Goal: Information Seeking & Learning: Learn about a topic

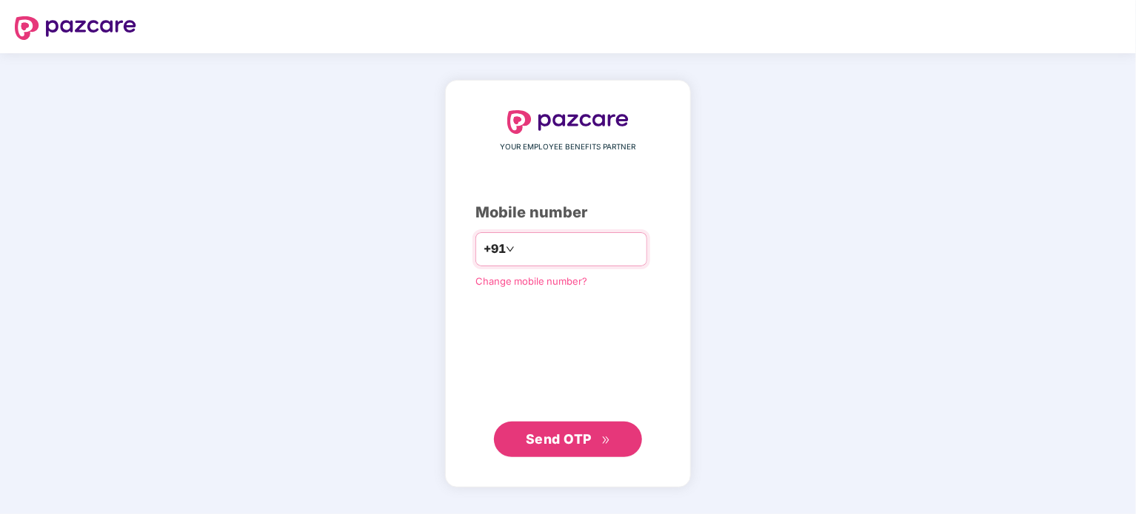
click at [543, 252] on input "number" at bounding box center [577, 250] width 121 height 24
type input "**********"
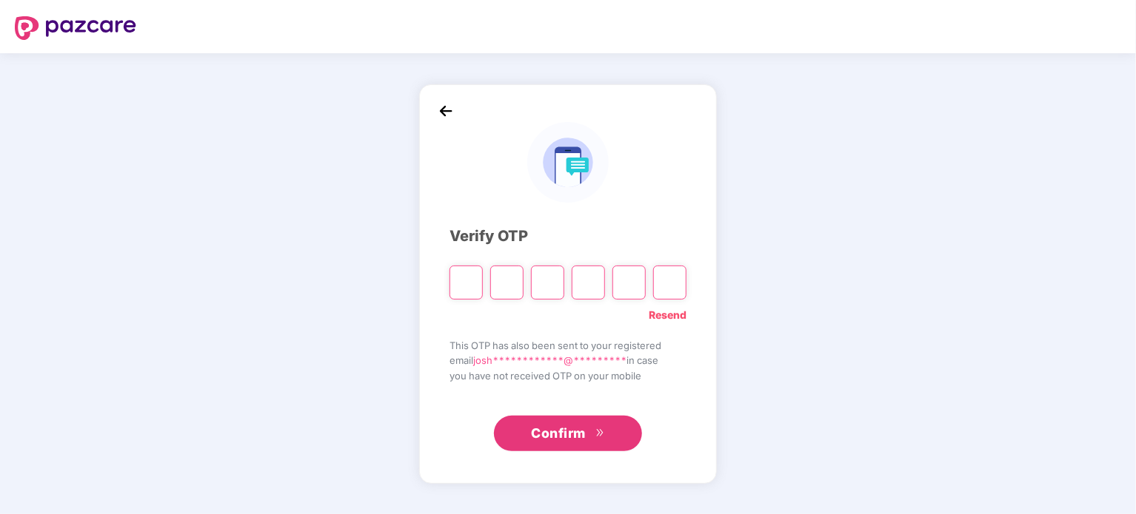
paste input "*"
type input "*"
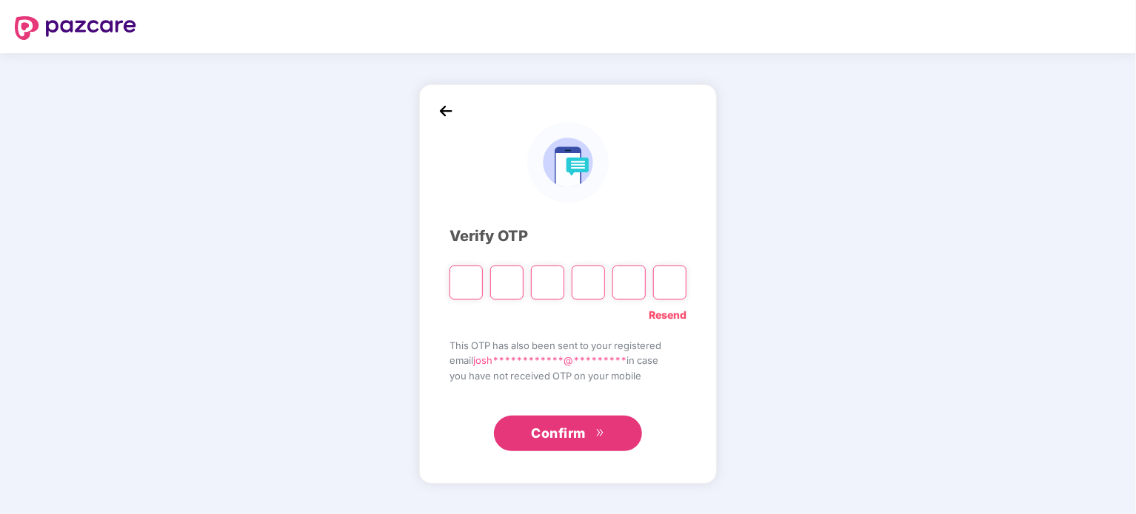
type input "*"
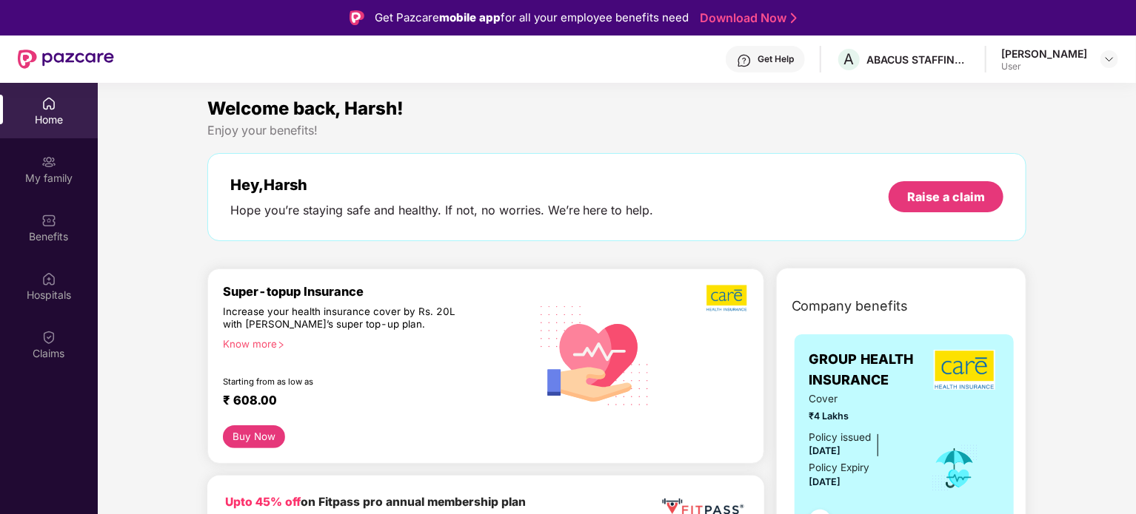
click at [754, 66] on div "Get Help" at bounding box center [764, 59] width 79 height 27
click at [512, 127] on div "Enjoy your benefits!" at bounding box center [616, 131] width 819 height 16
click at [44, 215] on img at bounding box center [48, 220] width 15 height 15
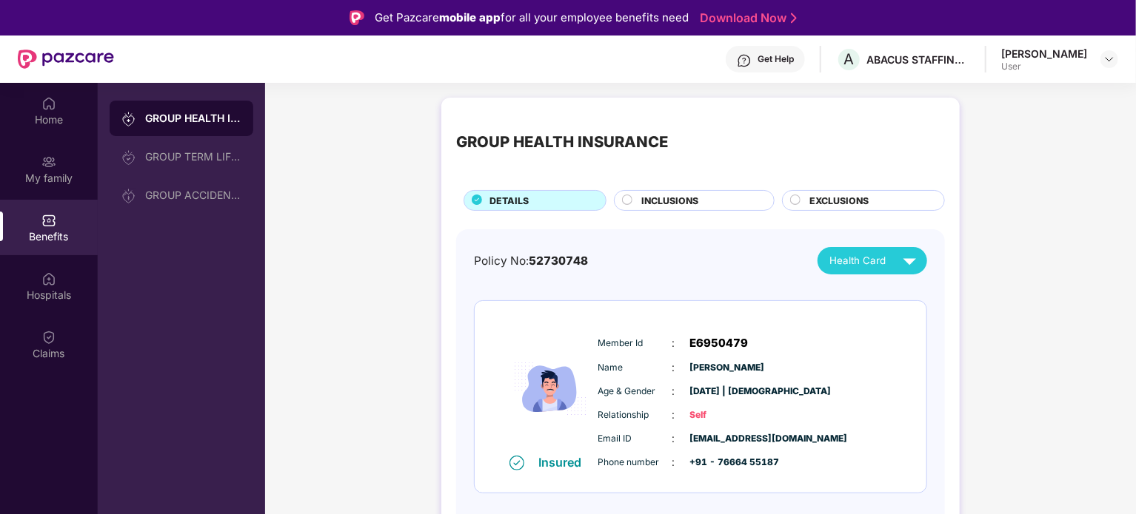
click at [725, 198] on div "INCLUSIONS" at bounding box center [700, 202] width 132 height 16
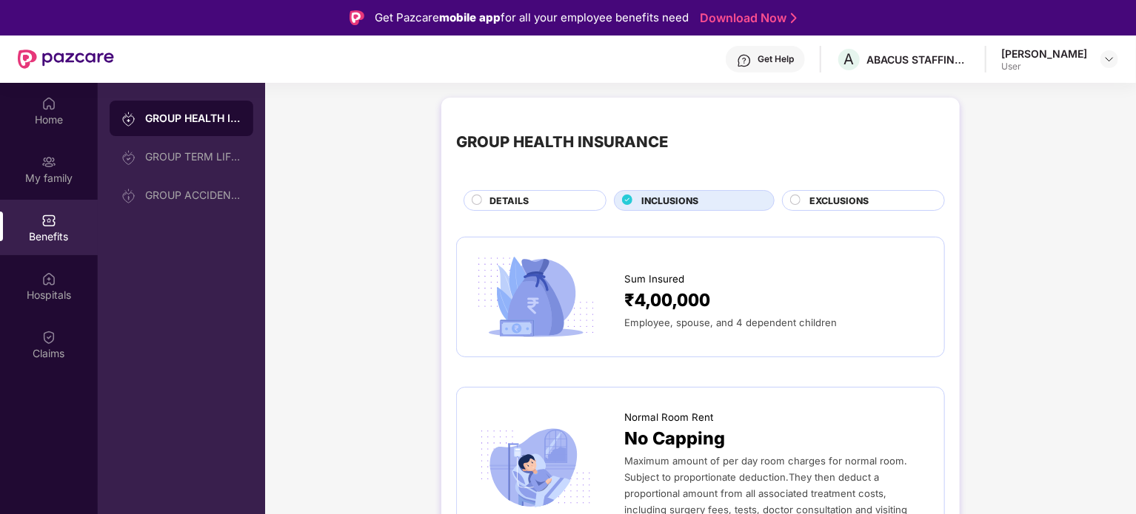
click at [848, 201] on span "EXCLUSIONS" at bounding box center [838, 201] width 59 height 14
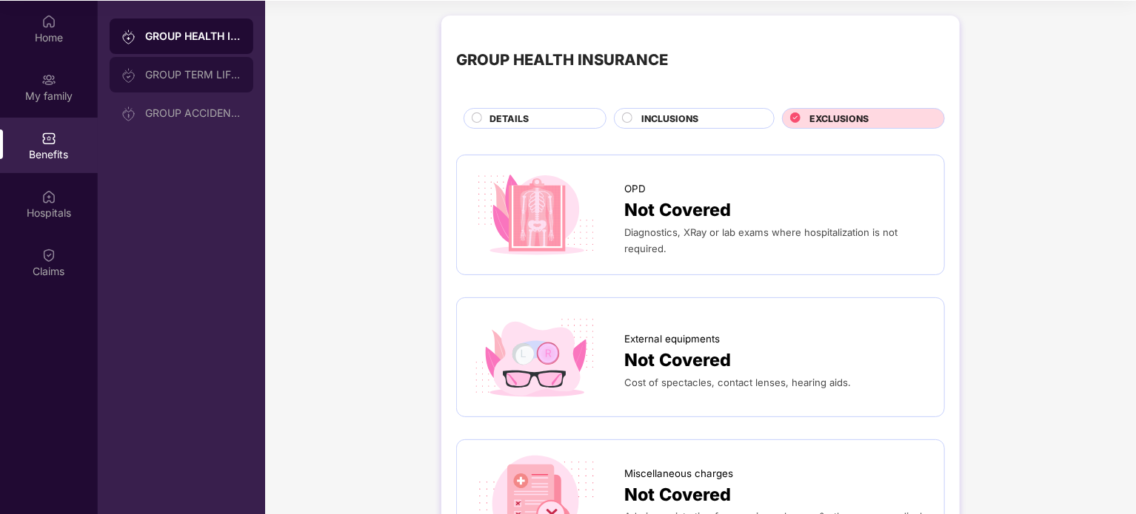
click at [212, 81] on div "GROUP TERM LIFE INSURANCE" at bounding box center [182, 75] width 144 height 36
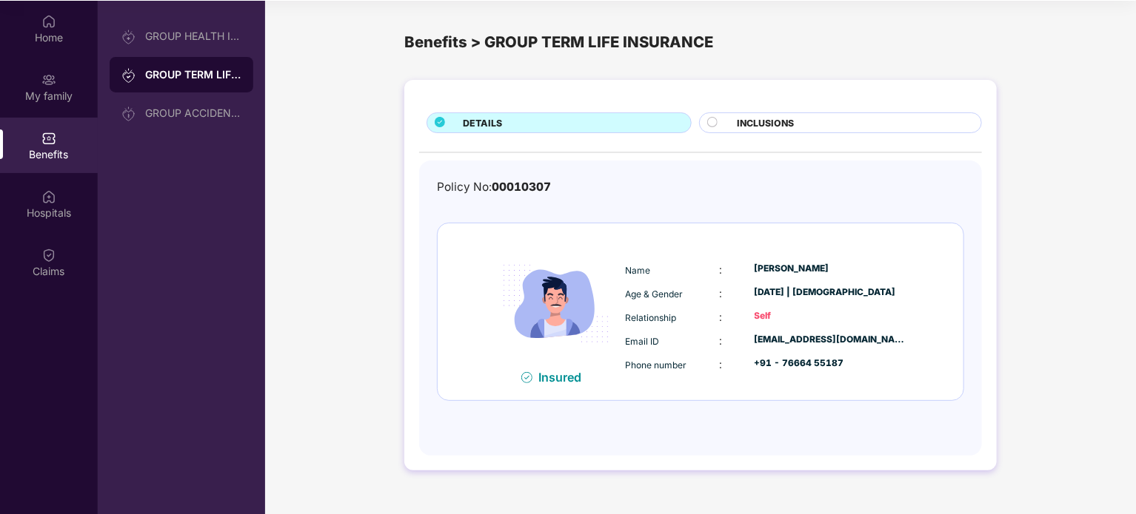
click at [780, 115] on div "INCLUSIONS" at bounding box center [840, 123] width 283 height 21
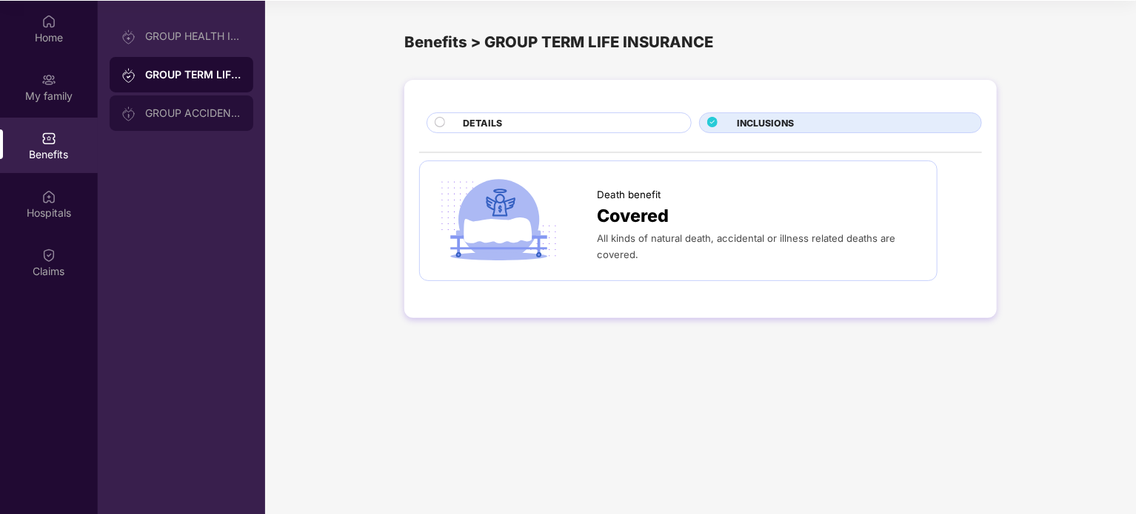
click at [209, 109] on div "GROUP ACCIDENTAL INSURANCE" at bounding box center [193, 113] width 96 height 12
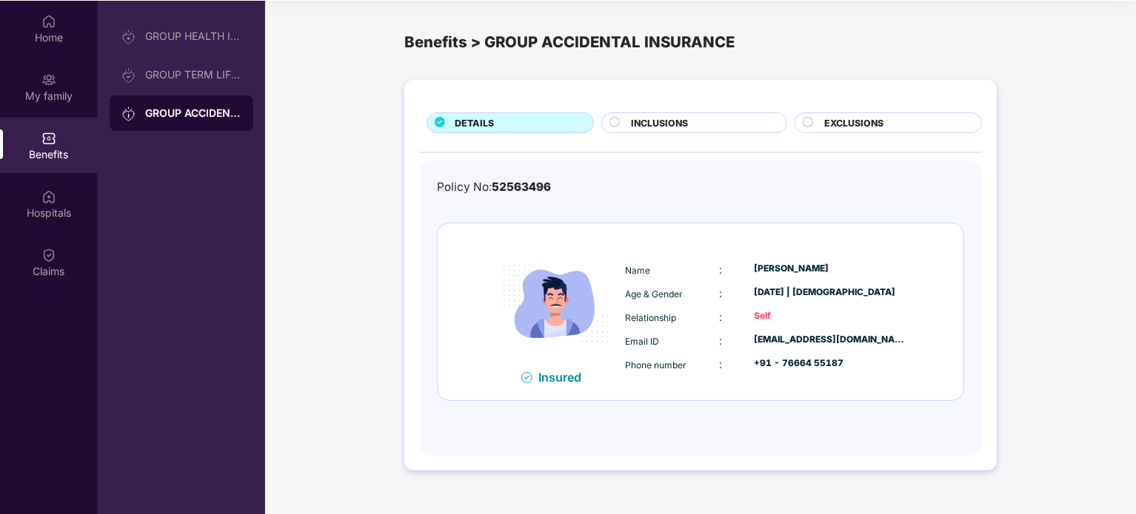
click at [677, 130] on span "INCLUSIONS" at bounding box center [659, 123] width 57 height 14
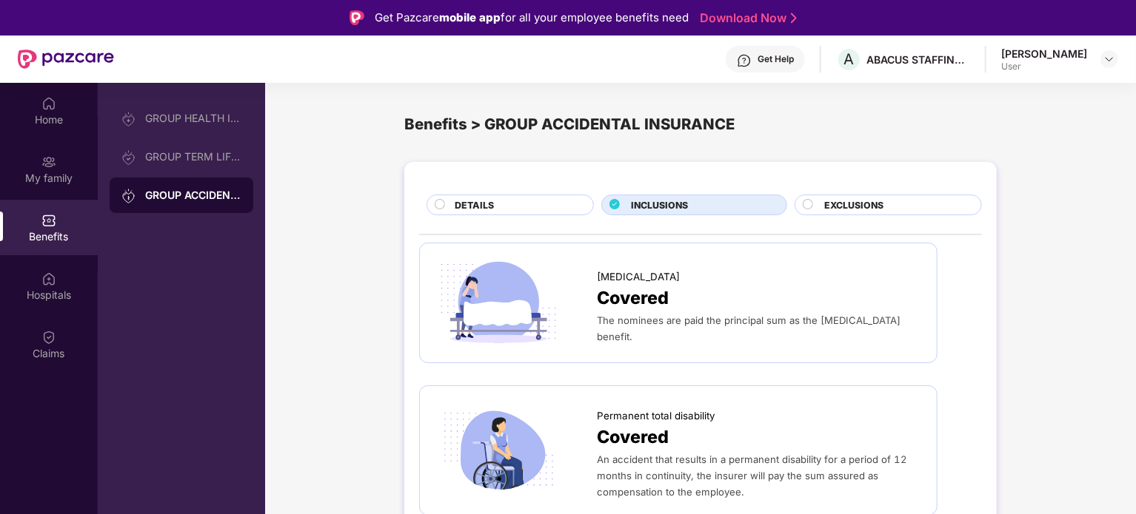
click at [927, 201] on div "EXCLUSIONS" at bounding box center [894, 206] width 157 height 16
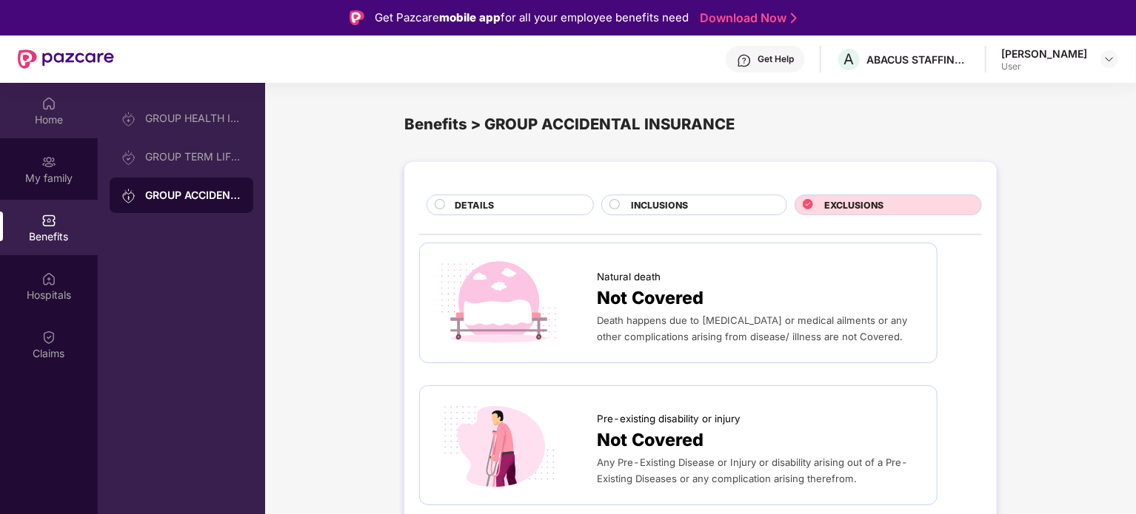
click at [40, 103] on div "Home" at bounding box center [49, 111] width 98 height 56
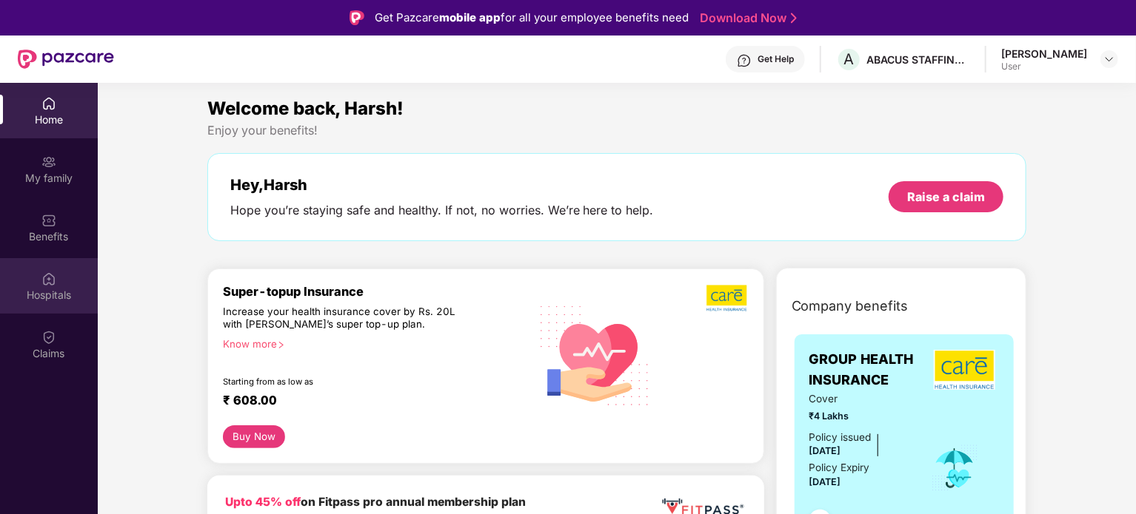
click at [50, 292] on div "Hospitals" at bounding box center [49, 295] width 98 height 15
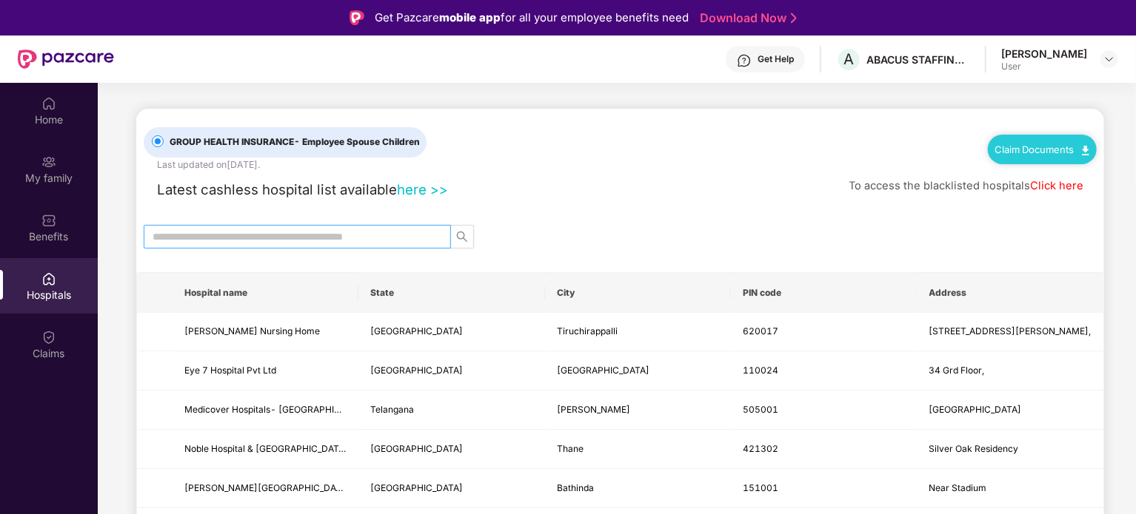
click at [308, 233] on input "text" at bounding box center [291, 237] width 278 height 16
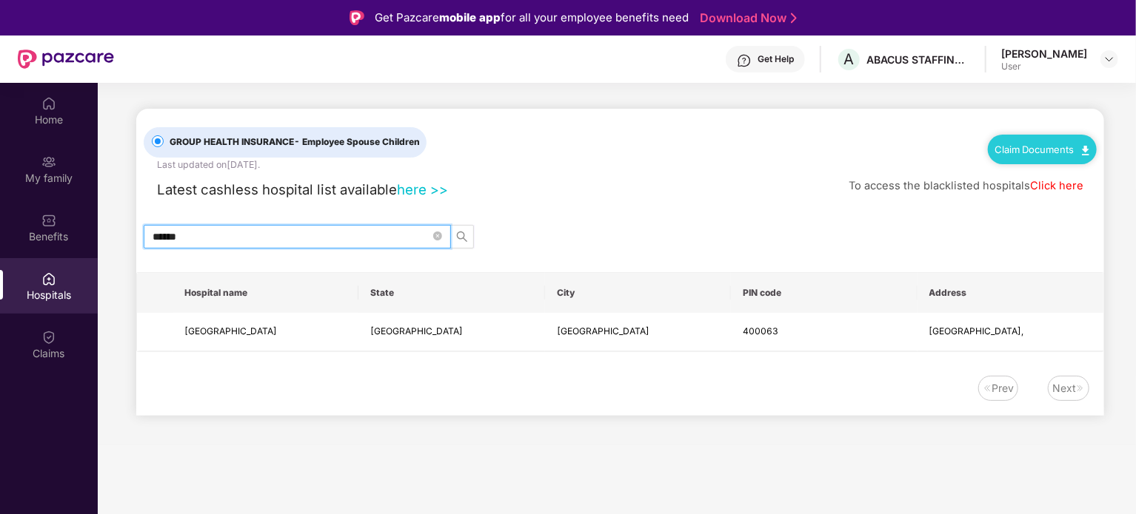
type input "******"
click at [308, 233] on input "******" at bounding box center [291, 237] width 278 height 16
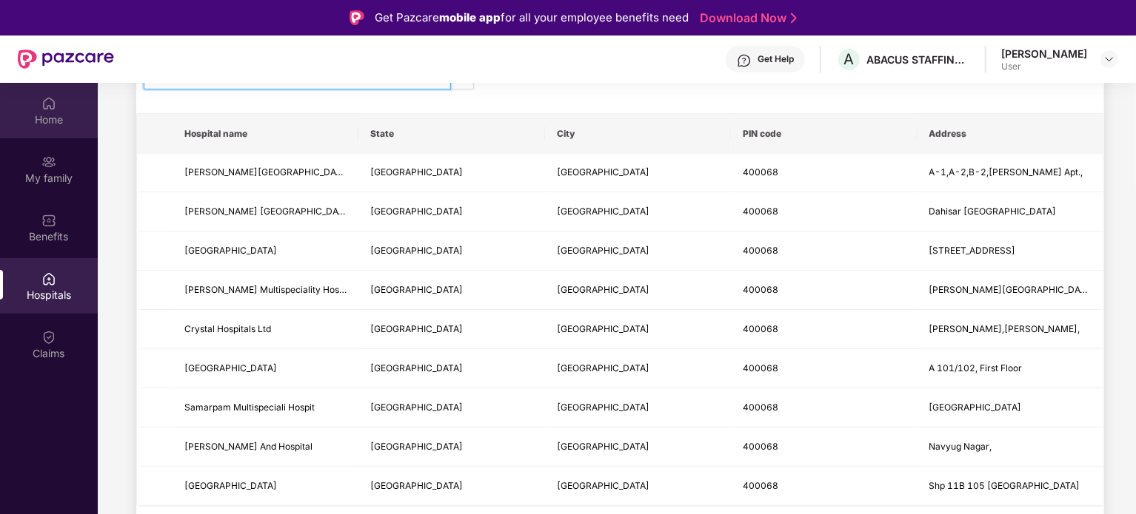
type input "******"
click at [47, 115] on div "Home" at bounding box center [49, 120] width 98 height 15
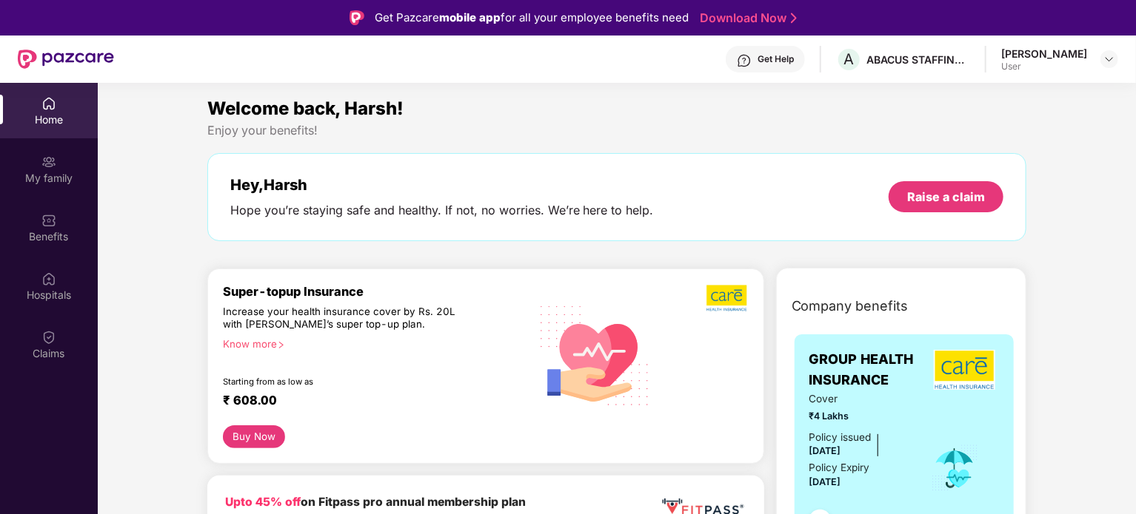
click at [762, 67] on div "Get Help" at bounding box center [764, 59] width 79 height 27
click at [58, 113] on div "Home" at bounding box center [49, 120] width 98 height 15
click at [1043, 67] on div "User" at bounding box center [1044, 67] width 86 height 12
click at [1107, 50] on div at bounding box center [1109, 59] width 18 height 18
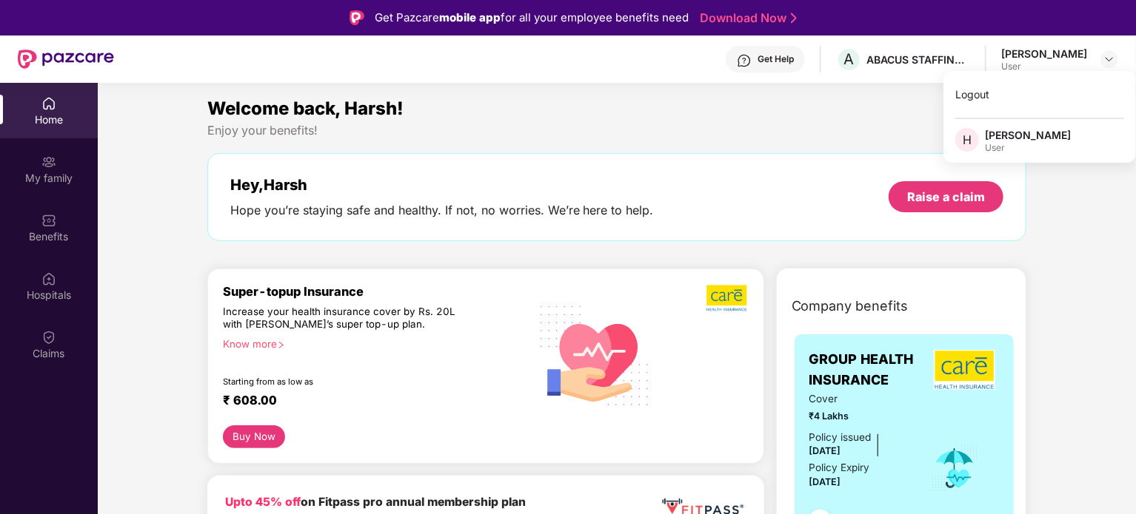
click at [1008, 139] on div "[PERSON_NAME]" at bounding box center [1027, 135] width 86 height 14
click at [968, 143] on div "Welcome back, Harsh! Enjoy your benefits! Hey, [PERSON_NAME] Hope you’re stayin…" at bounding box center [616, 175] width 831 height 161
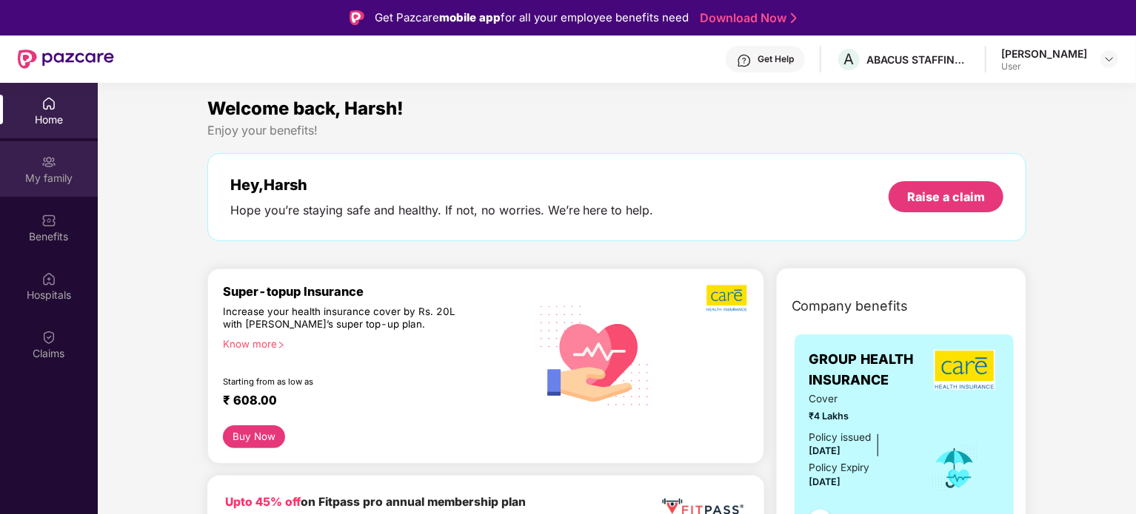
click at [63, 171] on div "My family" at bounding box center [49, 178] width 98 height 15
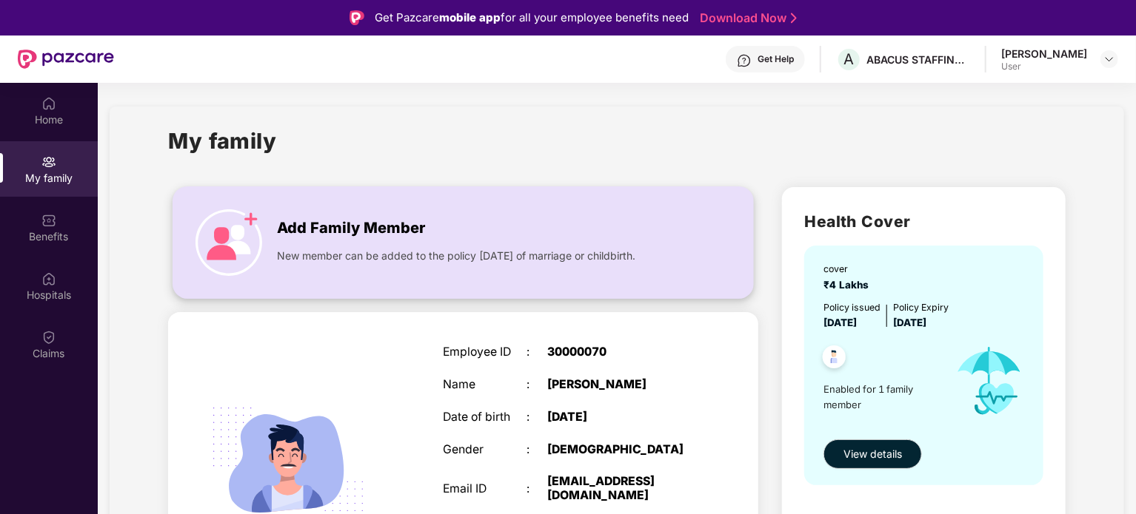
click at [326, 237] on span "Add Family Member" at bounding box center [351, 228] width 148 height 23
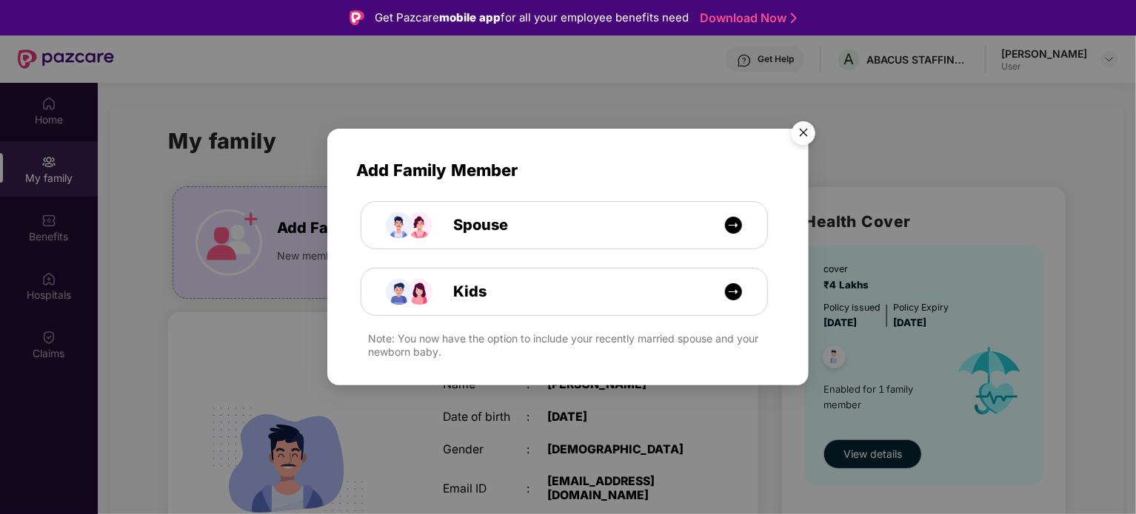
click at [814, 127] on img "Close" at bounding box center [802, 135] width 41 height 41
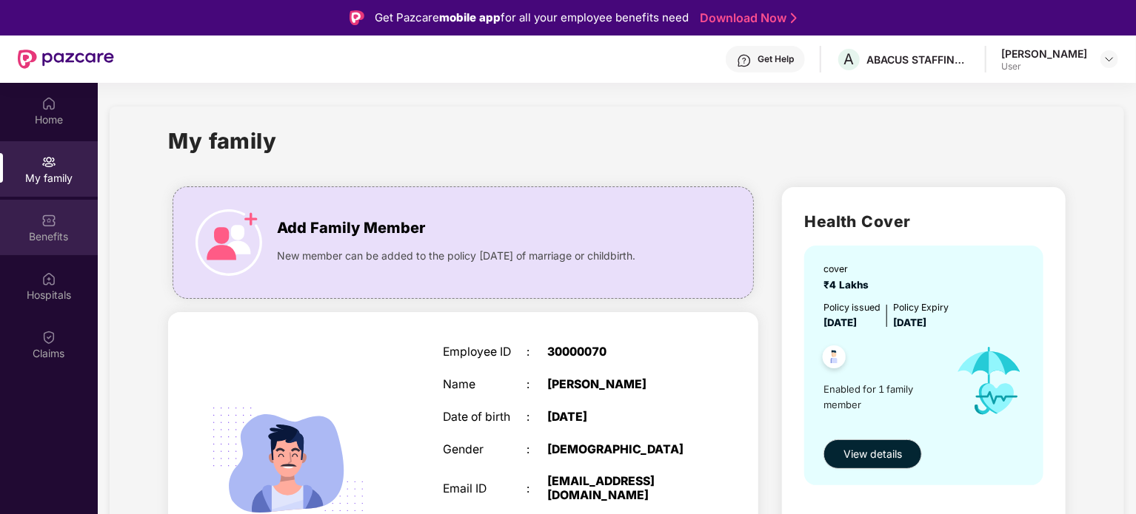
click at [91, 220] on div "Benefits" at bounding box center [49, 228] width 98 height 56
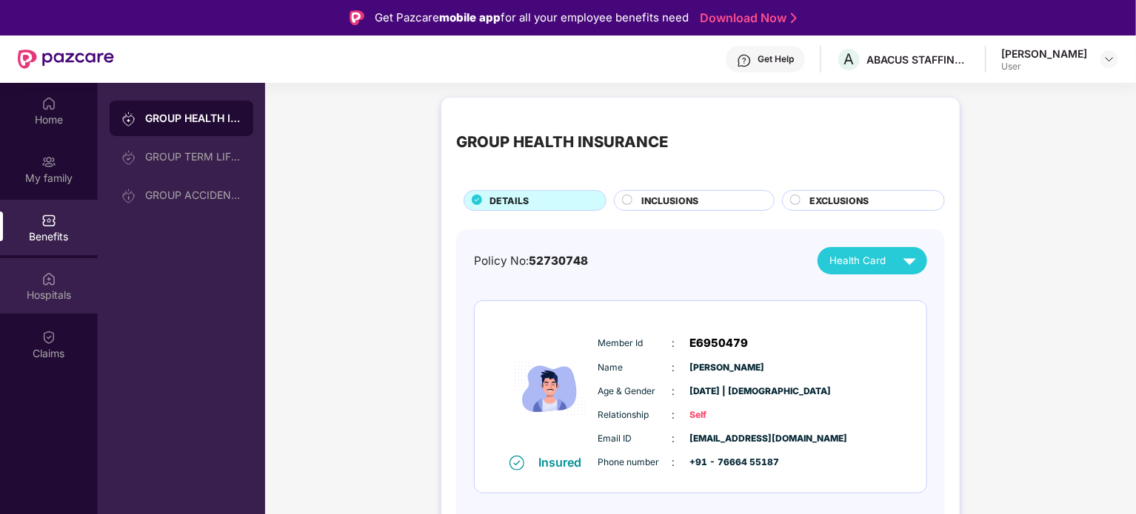
click at [62, 289] on div "Hospitals" at bounding box center [49, 295] width 98 height 15
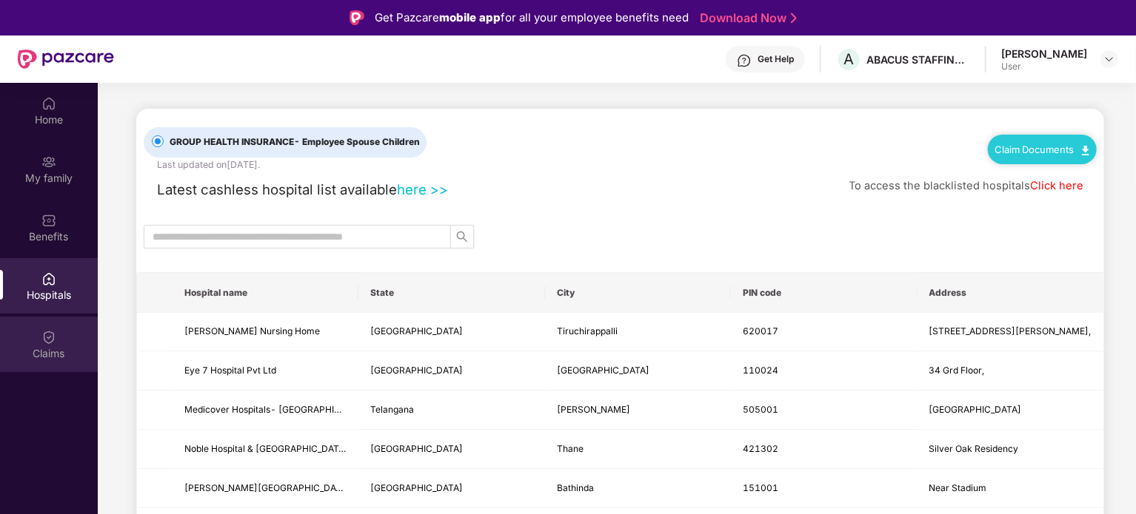
click at [47, 346] on div "Claims" at bounding box center [49, 353] width 98 height 15
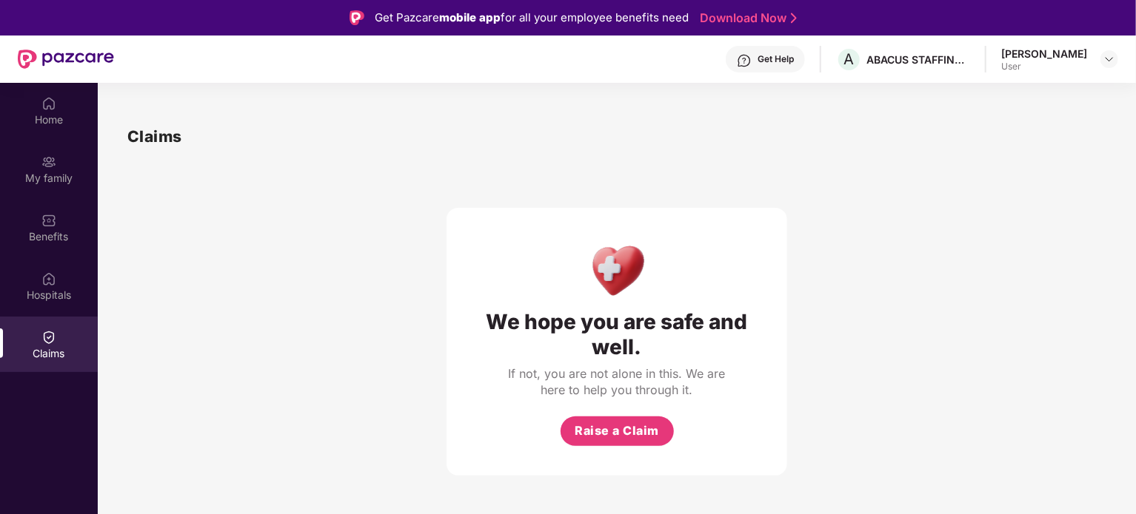
scroll to position [83, 0]
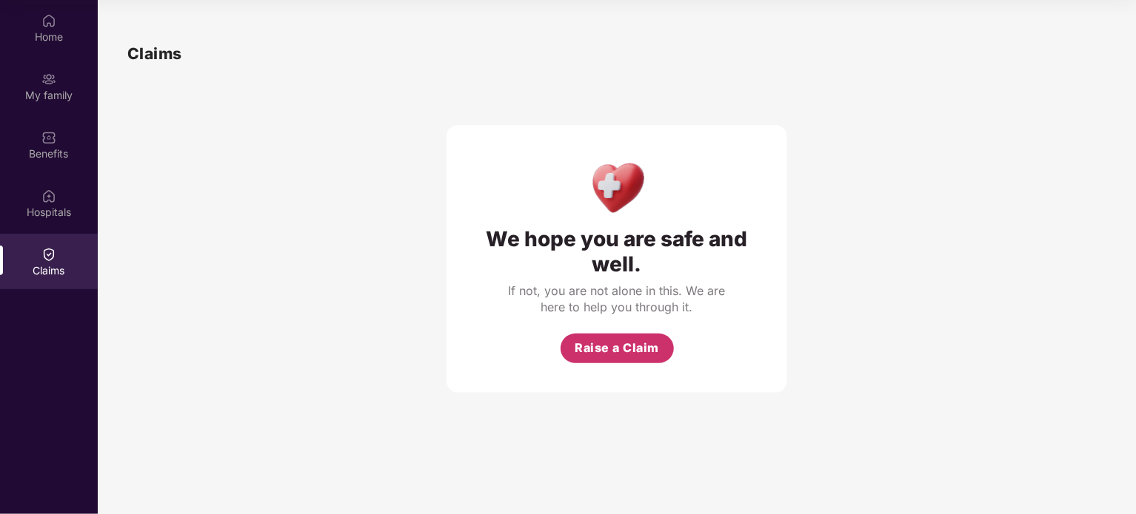
click at [606, 343] on span "Raise a Claim" at bounding box center [616, 348] width 84 height 19
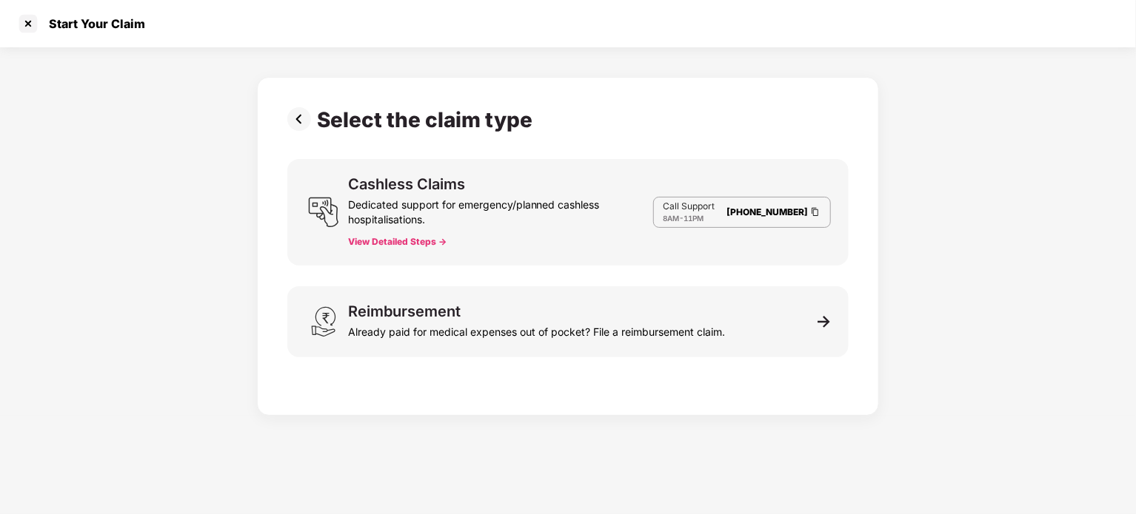
click at [395, 243] on button "View Detailed Steps ->" at bounding box center [397, 242] width 98 height 12
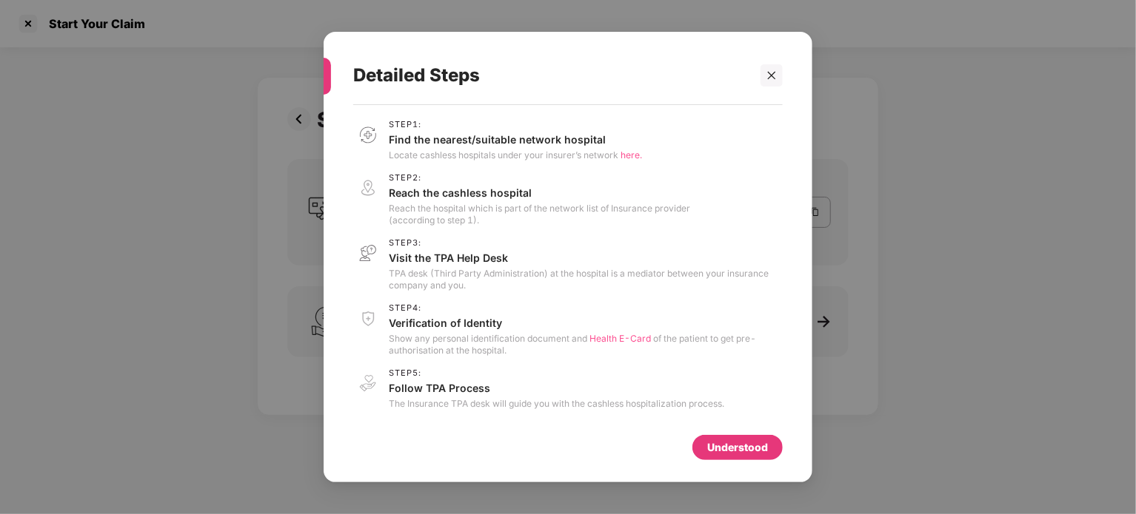
click at [626, 339] on span "Health E-Card" at bounding box center [619, 338] width 61 height 11
click at [721, 440] on div "Understood" at bounding box center [737, 448] width 61 height 16
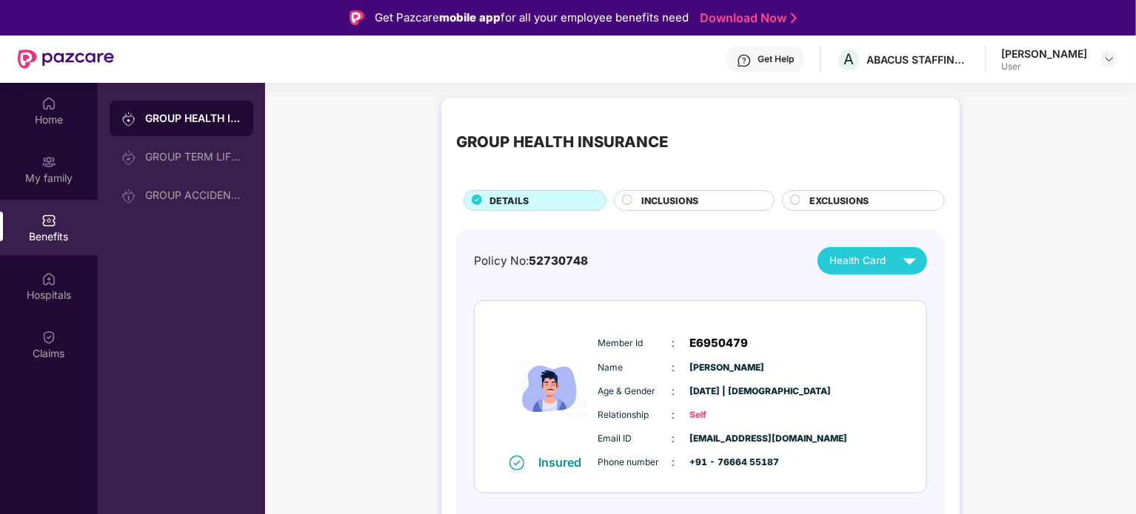
scroll to position [83, 0]
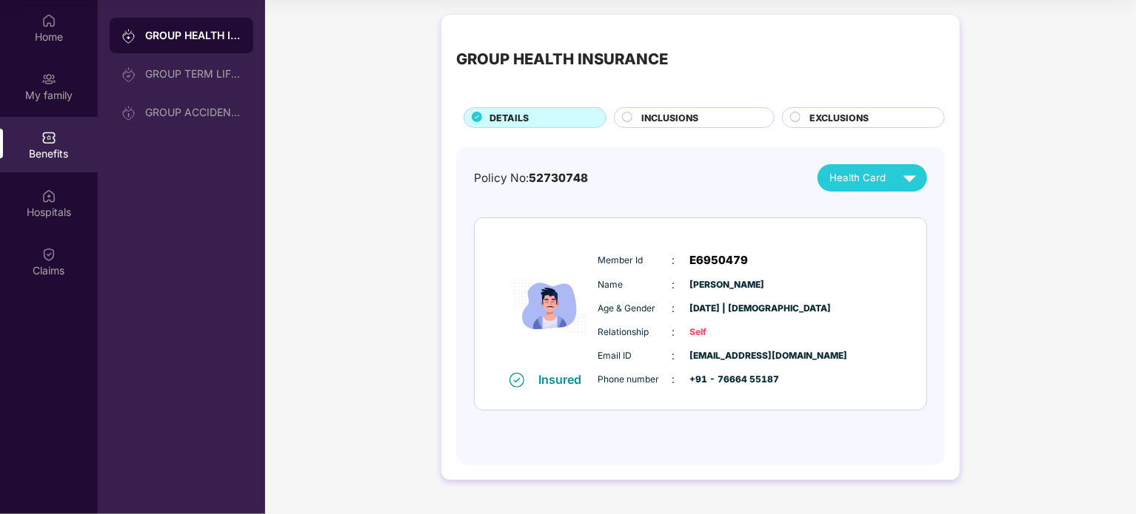
click at [903, 164] on div "Health Card" at bounding box center [872, 177] width 110 height 27
click at [896, 180] on img at bounding box center [909, 178] width 26 height 26
click at [876, 212] on div "[PERSON_NAME]" at bounding box center [867, 212] width 96 height 16
click at [204, 73] on div "GROUP TERM LIFE INSURANCE" at bounding box center [193, 74] width 96 height 12
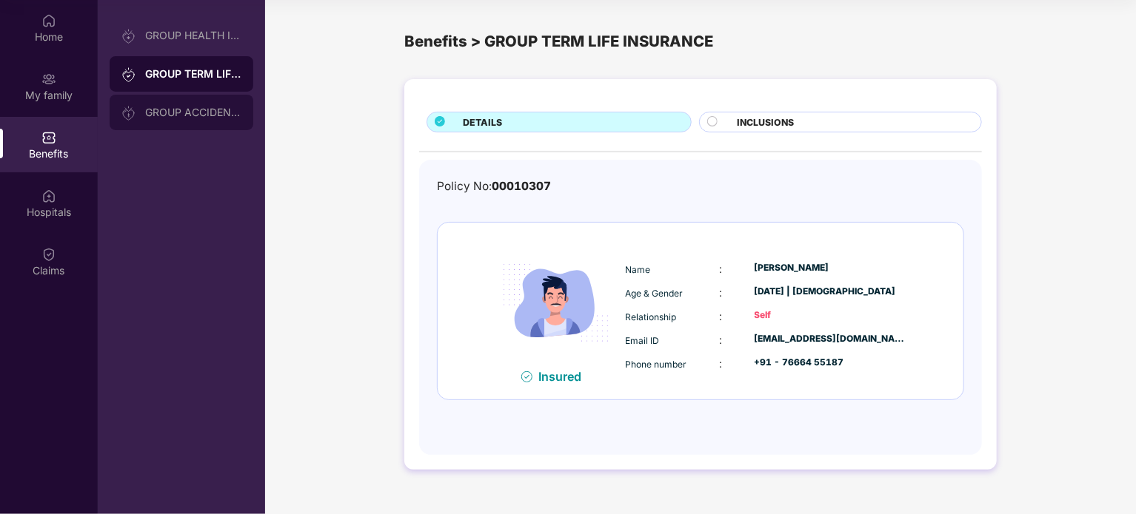
click at [223, 108] on div "GROUP ACCIDENTAL INSURANCE" at bounding box center [193, 113] width 96 height 12
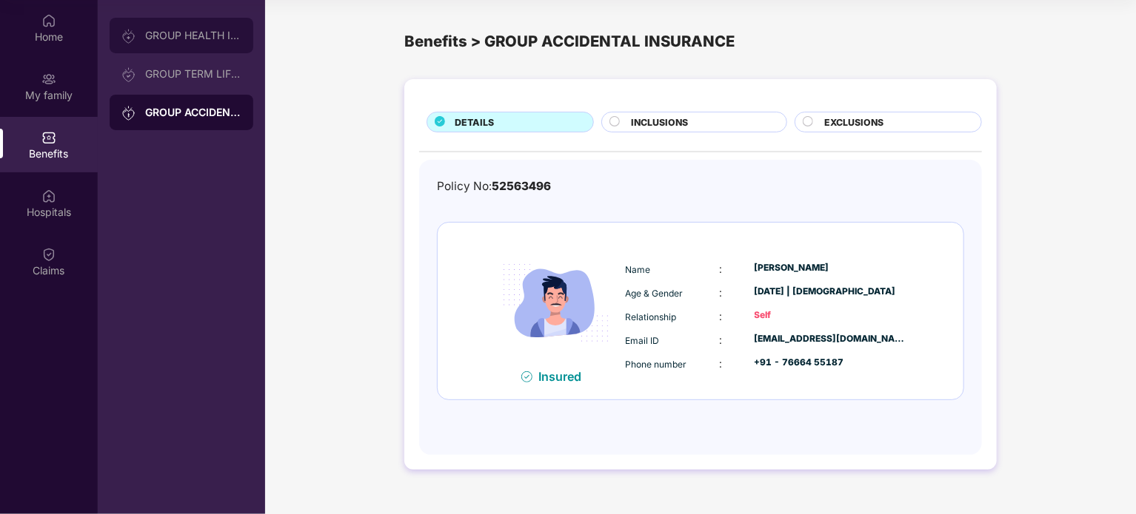
click at [212, 47] on div "GROUP HEALTH INSURANCE" at bounding box center [182, 36] width 144 height 36
